Goal: Task Accomplishment & Management: Manage account settings

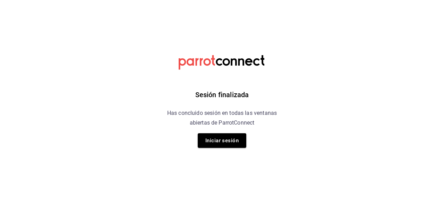
click at [390, 0] on html "Sesión finalizada Has concluido sesión en todas las ventanas abiertas de Parrot…" at bounding box center [222, 0] width 444 height 0
click at [230, 146] on button "Iniciar sesión" at bounding box center [222, 140] width 49 height 15
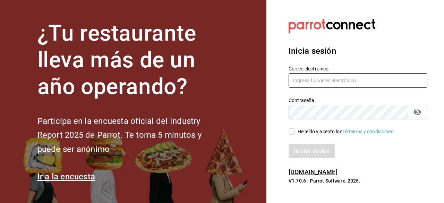
click at [319, 83] on input "text" at bounding box center [358, 80] width 139 height 15
type input "lachivacafe@gmail.com"
click at [291, 132] on input "He leído y acepto los Términos y condiciones." at bounding box center [292, 131] width 6 height 6
checkbox input "true"
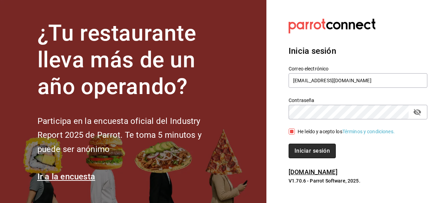
click at [304, 153] on button "Iniciar sesión" at bounding box center [312, 151] width 47 height 15
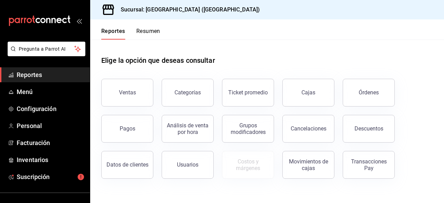
click at [146, 34] on button "Resumen" at bounding box center [148, 34] width 24 height 12
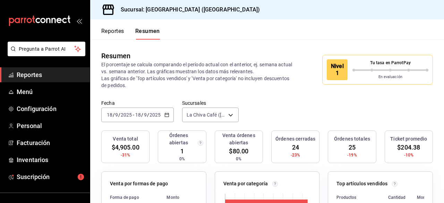
click at [334, 68] on div "Nivel 1" at bounding box center [337, 69] width 21 height 21
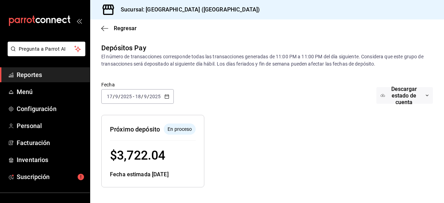
scroll to position [69, 0]
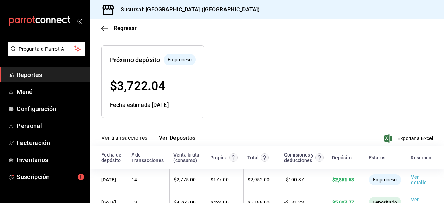
drag, startPoint x: 301, startPoint y: 69, endPoint x: 304, endPoint y: 4, distance: 65.7
click at [301, 69] on div at bounding box center [289, 76] width 171 height 84
